Goal: Transaction & Acquisition: Subscribe to service/newsletter

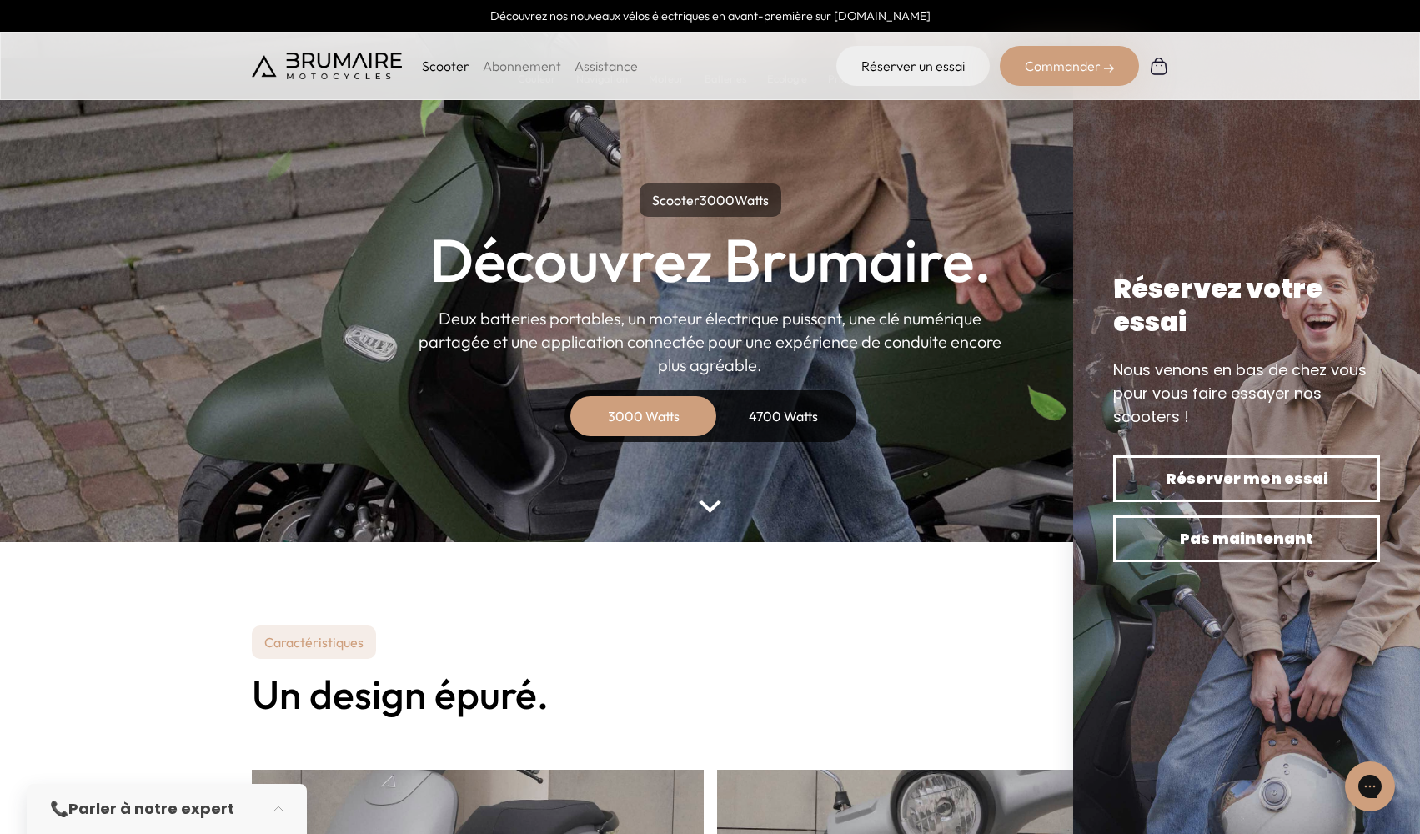
click at [510, 63] on link "Abonnement" at bounding box center [522, 66] width 78 height 17
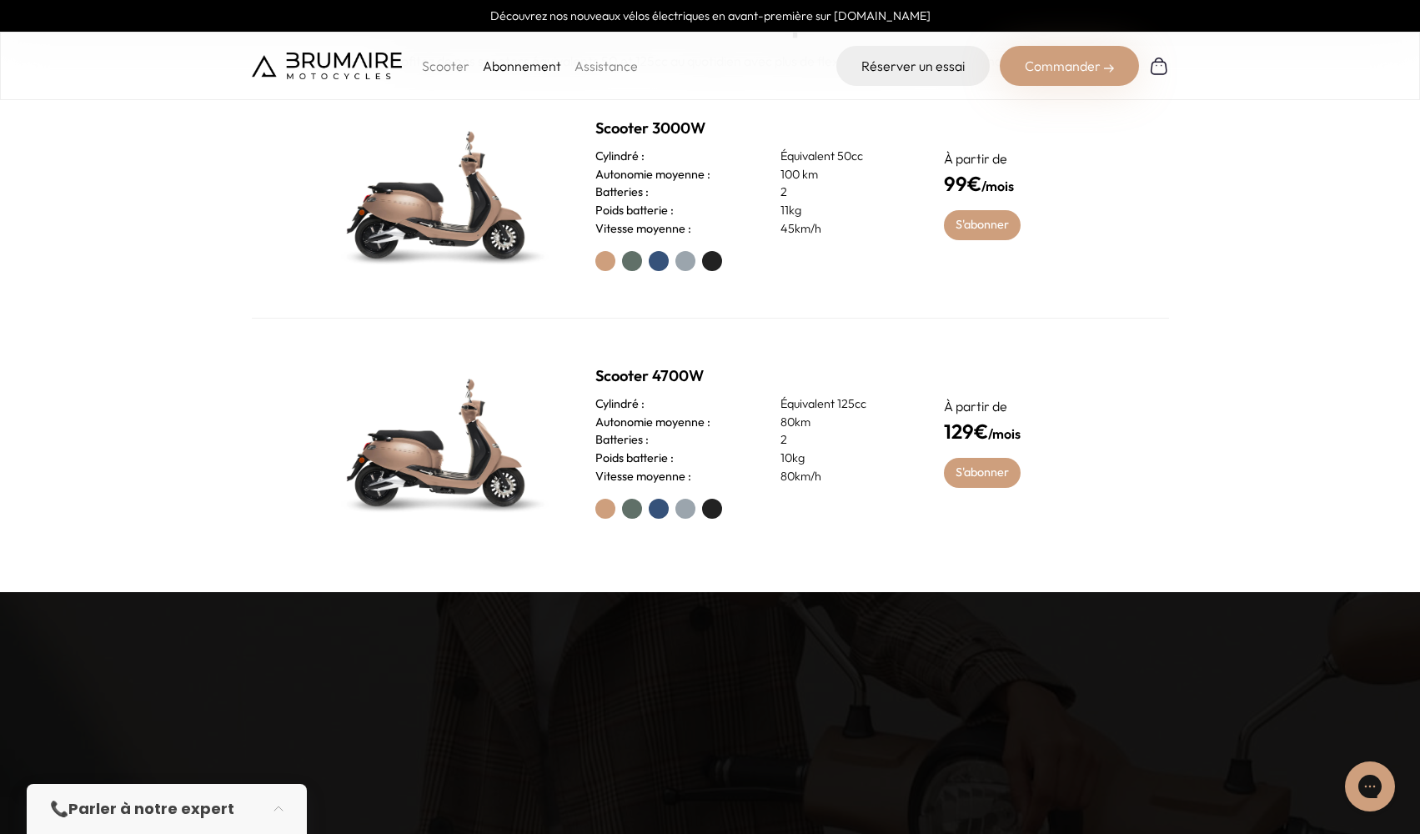
scroll to position [882, 0]
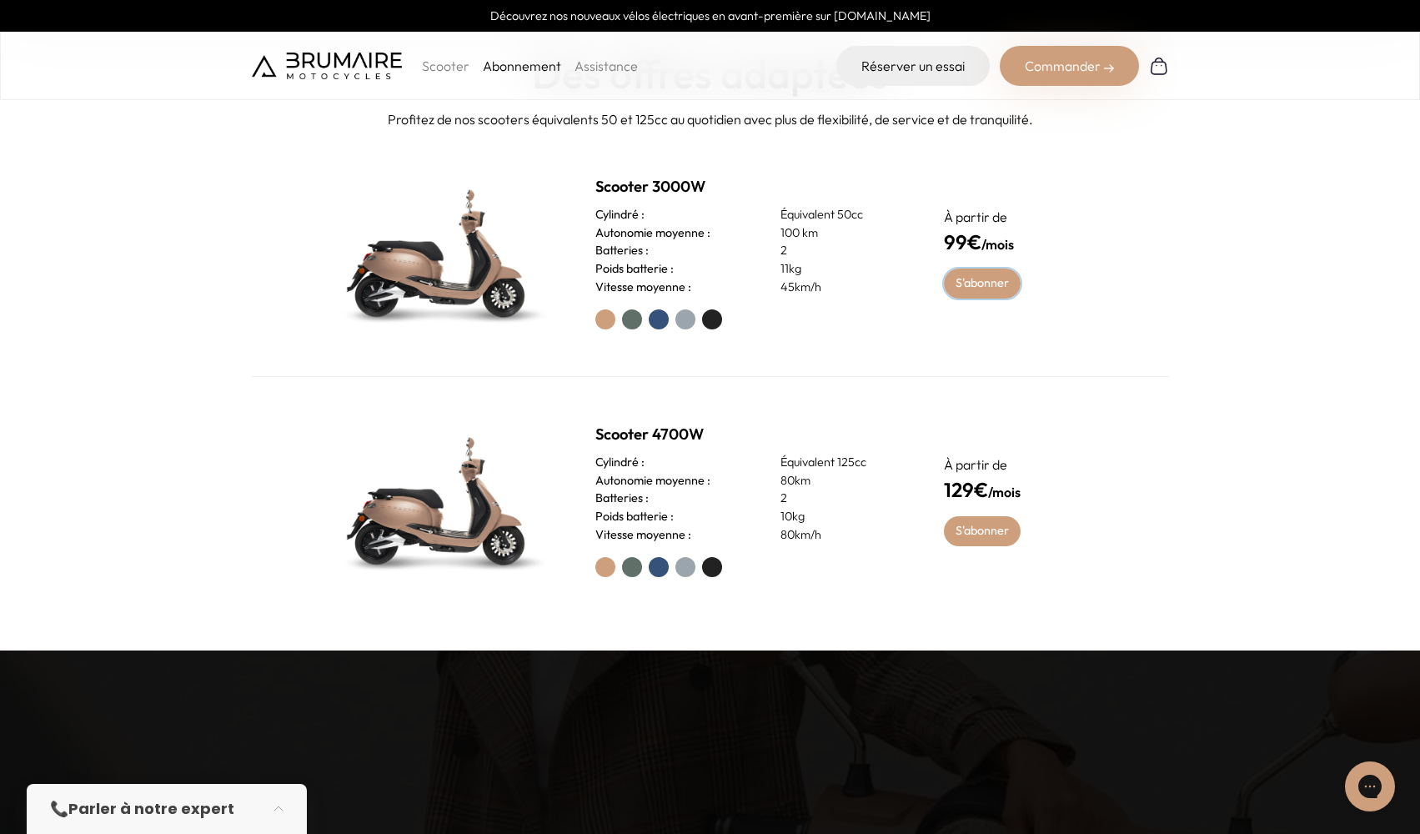
click at [979, 274] on link "S'abonner" at bounding box center [983, 284] width 78 height 30
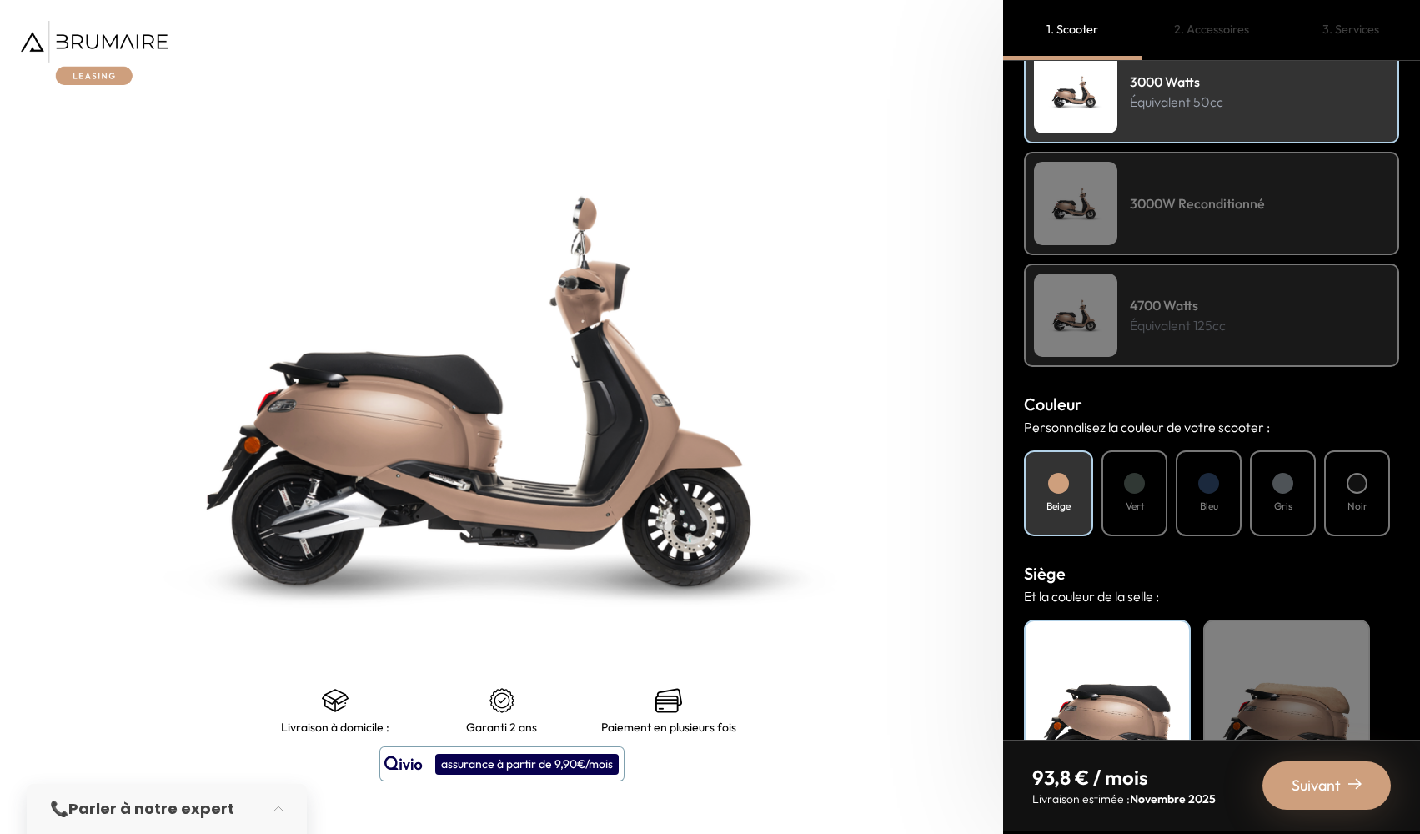
scroll to position [319, 0]
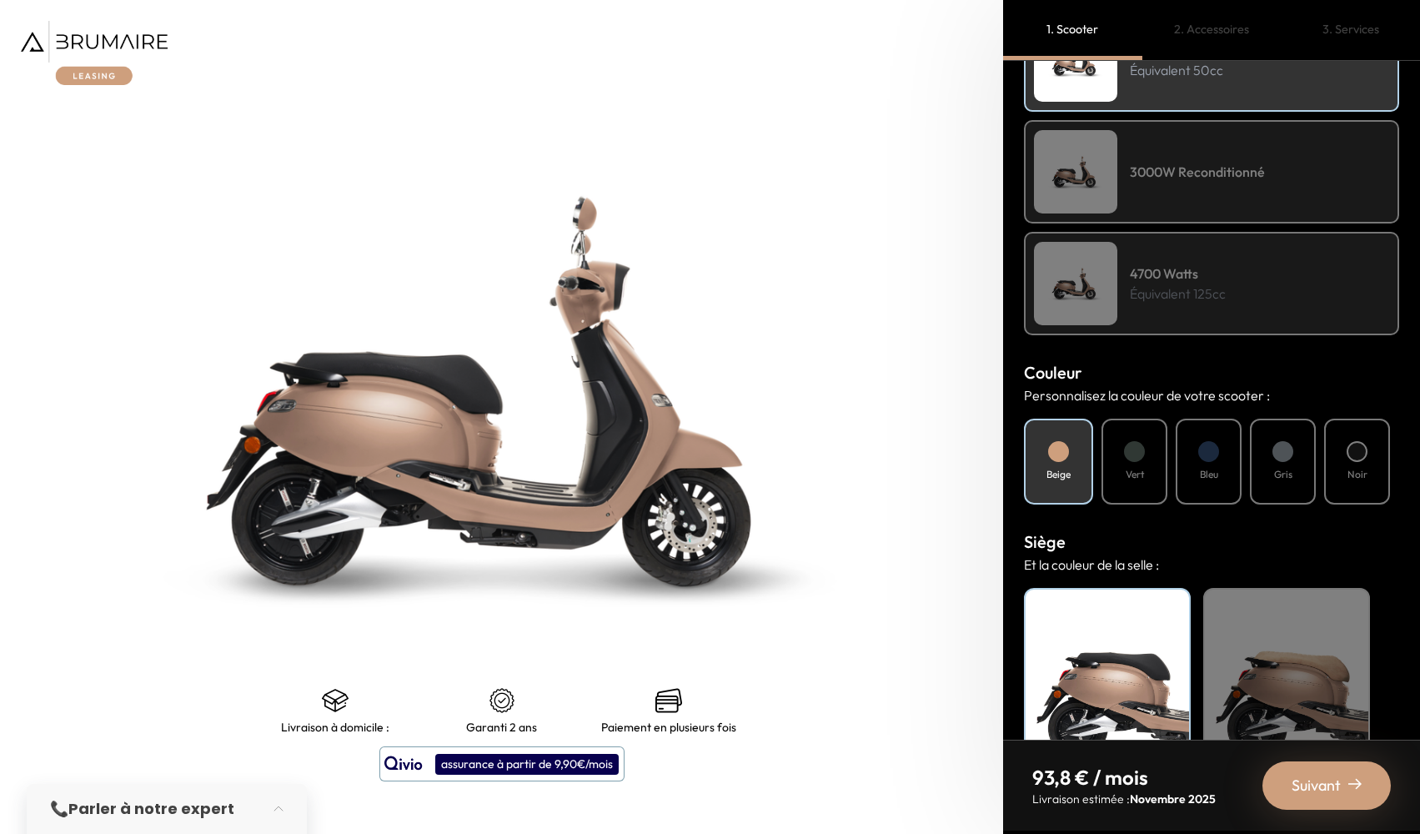
click at [1148, 443] on div "Vert" at bounding box center [1135, 462] width 66 height 86
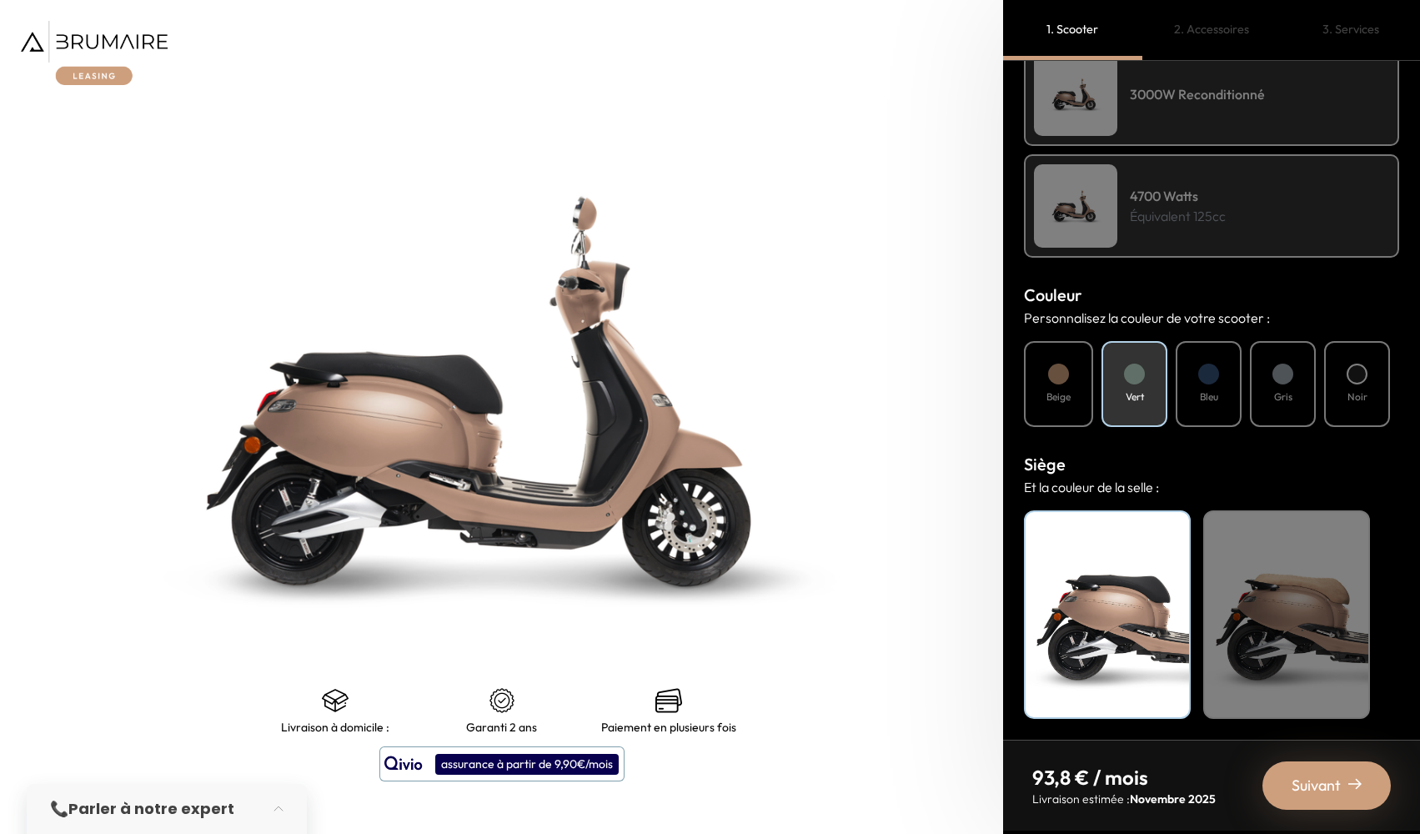
scroll to position [396, 0]
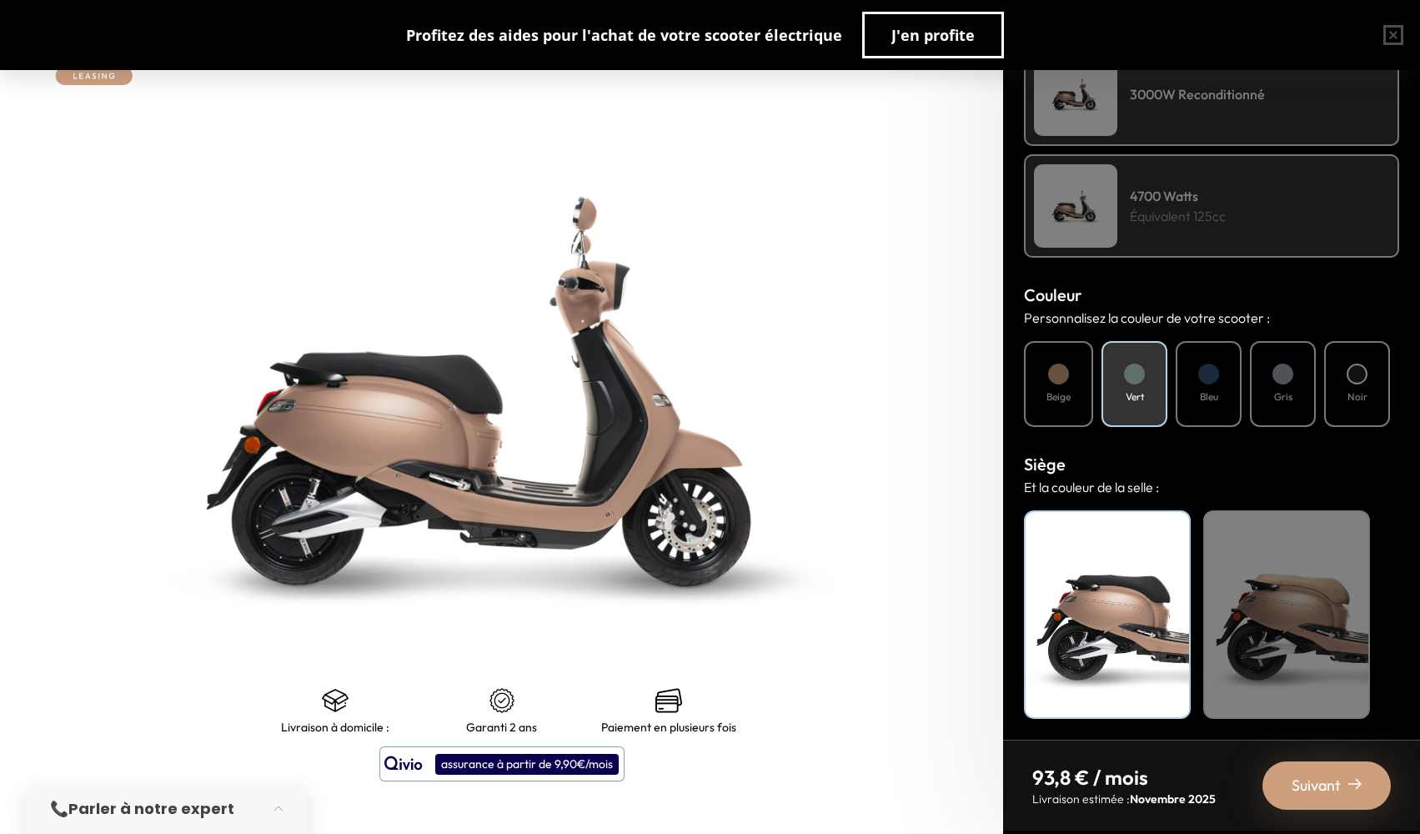
click at [1328, 786] on span "Suivant" at bounding box center [1316, 785] width 49 height 23
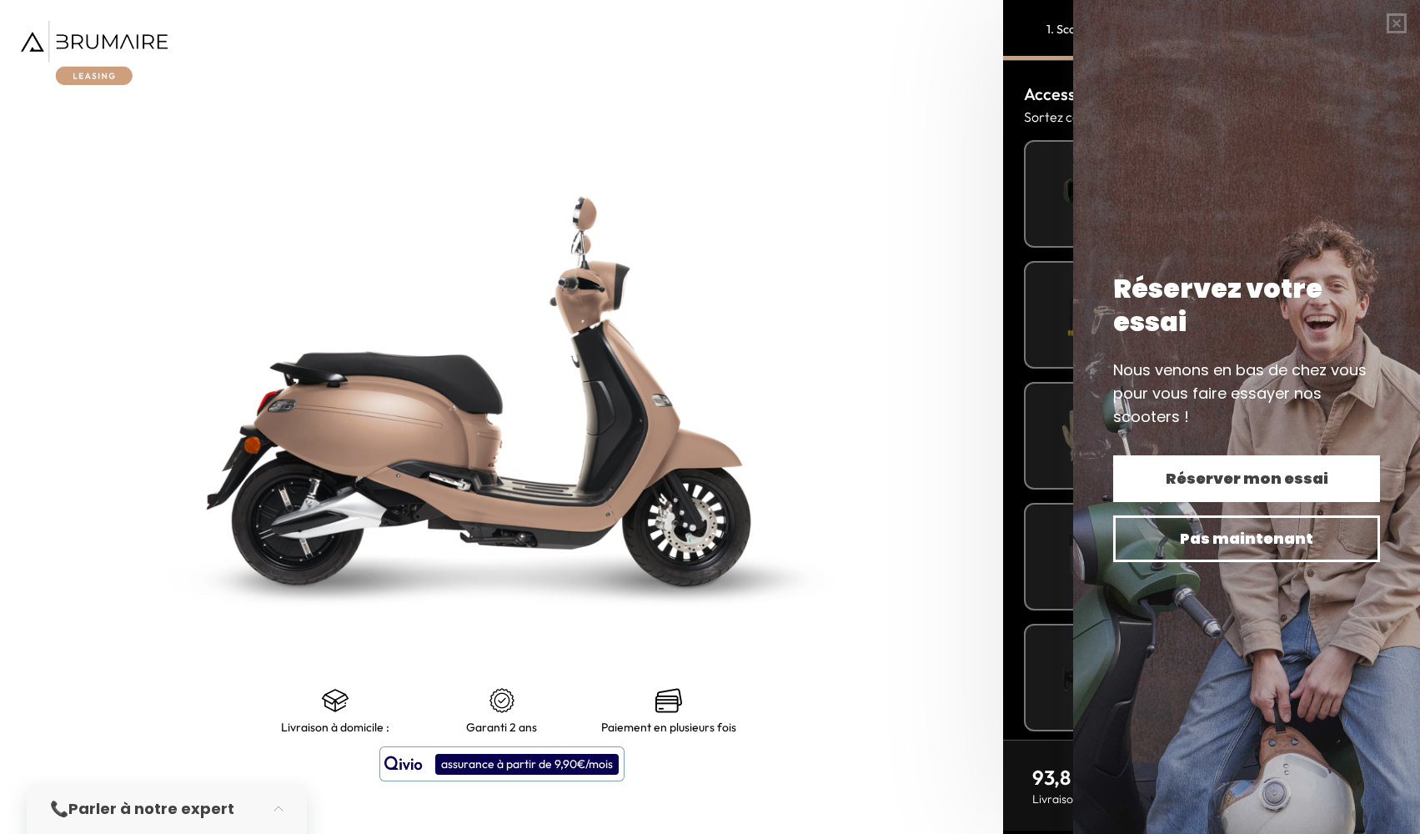
click at [1214, 480] on span "Réserver mon essai" at bounding box center [1247, 478] width 209 height 23
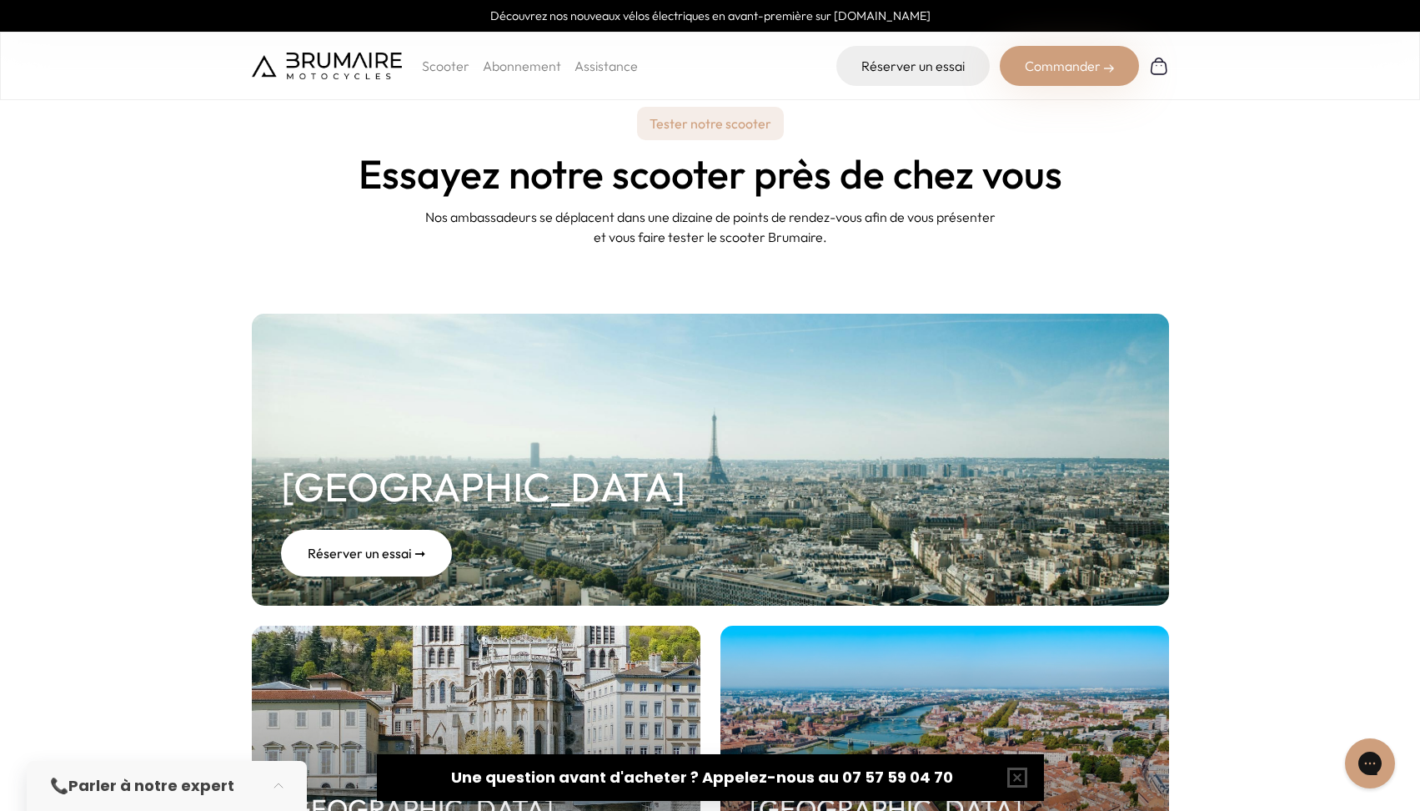
click at [450, 67] on p "Scooter" at bounding box center [446, 66] width 48 height 20
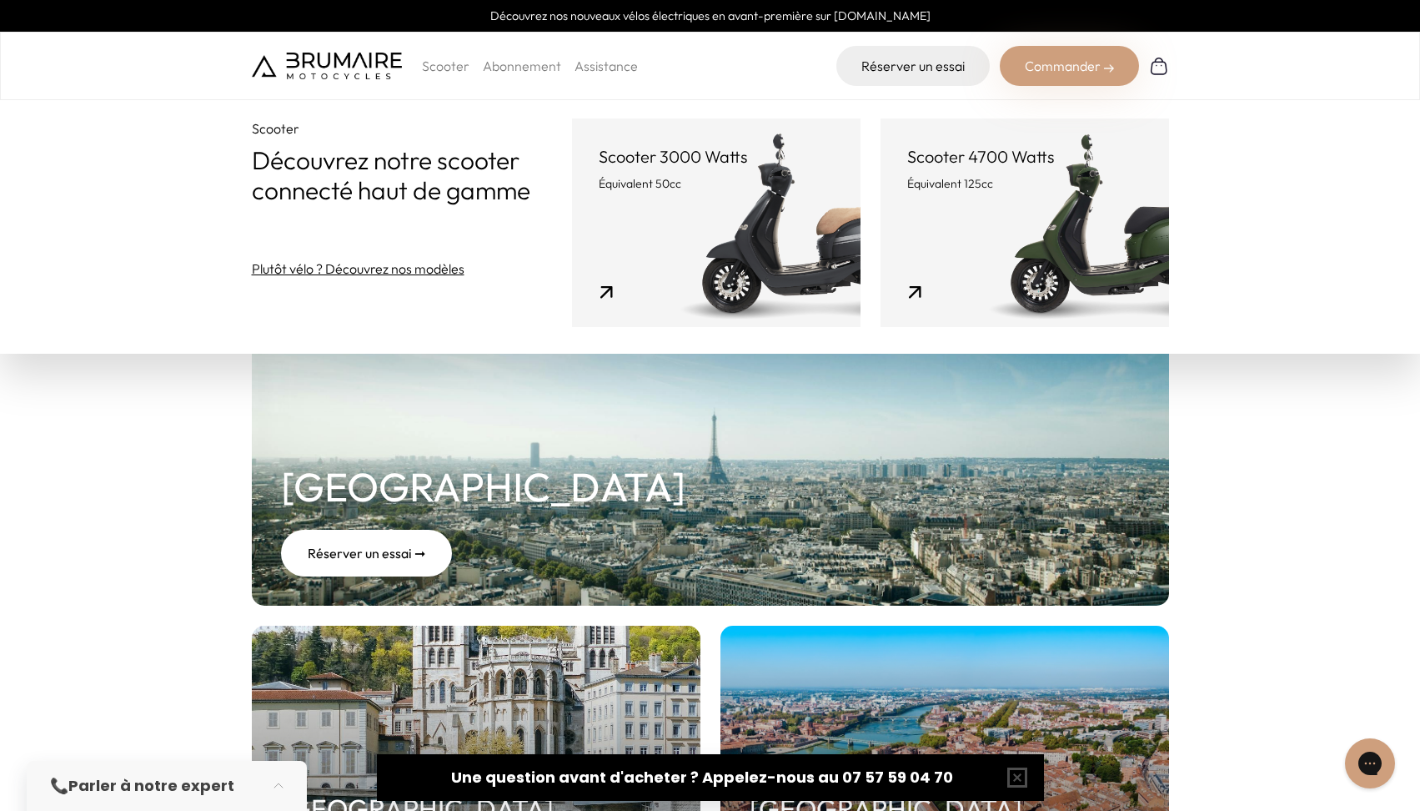
click at [699, 296] on link "Scooter 3000 Watts Équivalent 50cc" at bounding box center [716, 222] width 289 height 209
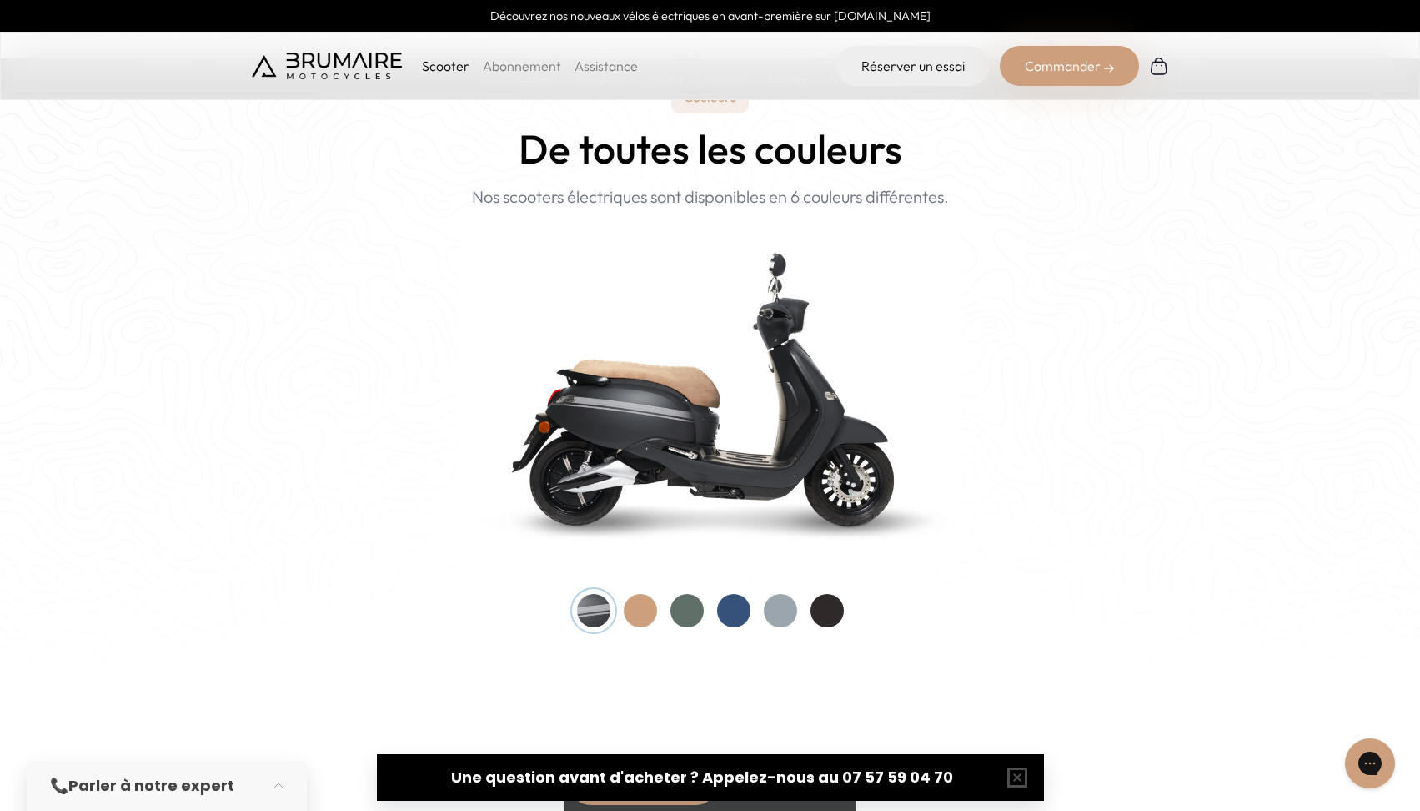
scroll to position [1590, 0]
click at [683, 615] on div at bounding box center [687, 610] width 33 height 33
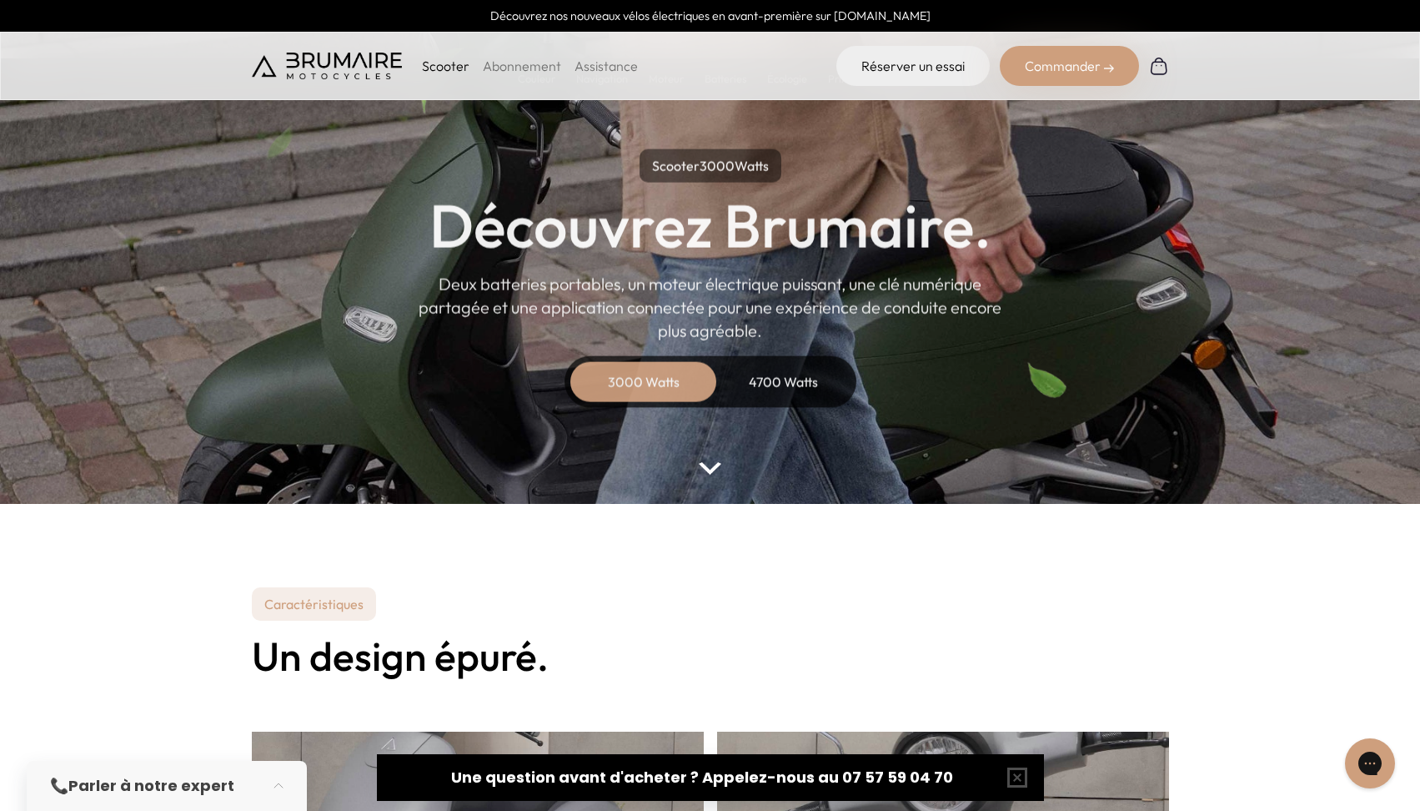
scroll to position [113, 0]
